Goal: Task Accomplishment & Management: Manage account settings

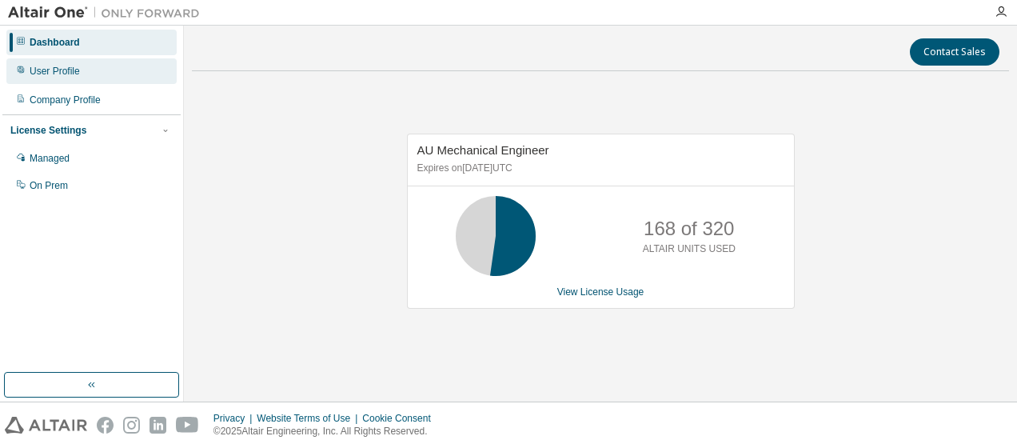
click at [81, 71] on div "User Profile" at bounding box center [91, 71] width 170 height 26
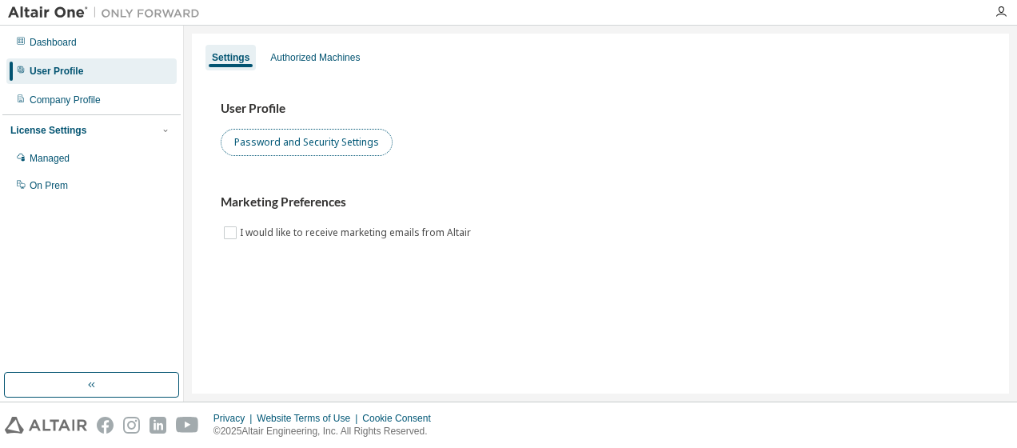
click at [291, 145] on button "Password and Security Settings" at bounding box center [307, 142] width 172 height 27
